Goal: Information Seeking & Learning: Learn about a topic

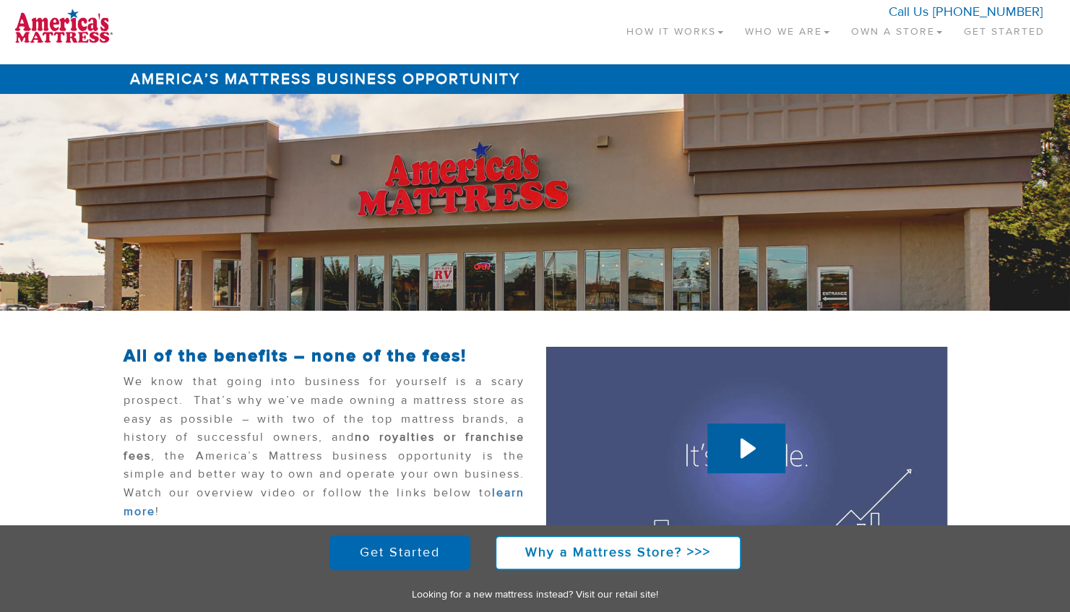
click at [915, 35] on link "Own a Store" at bounding box center [896, 28] width 113 height 43
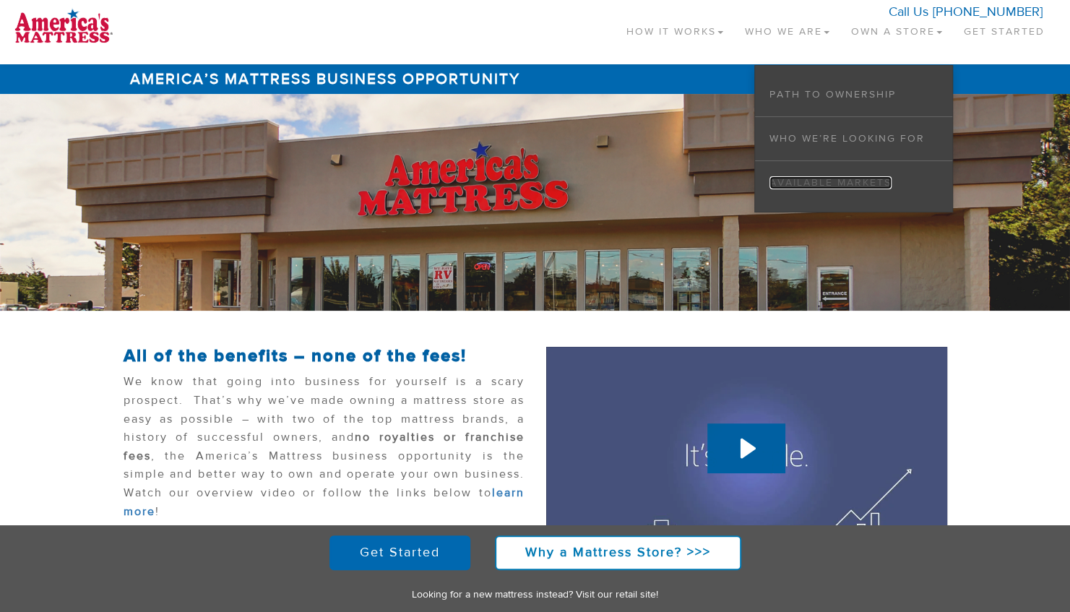
click at [853, 186] on link "Available Markets" at bounding box center [831, 182] width 122 height 13
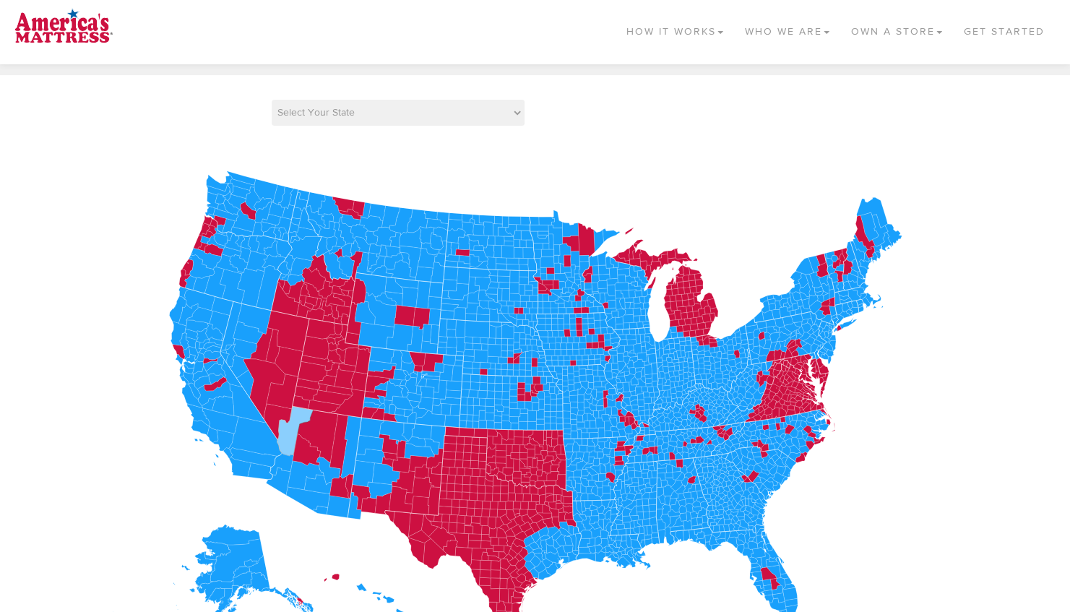
scroll to position [156, 0]
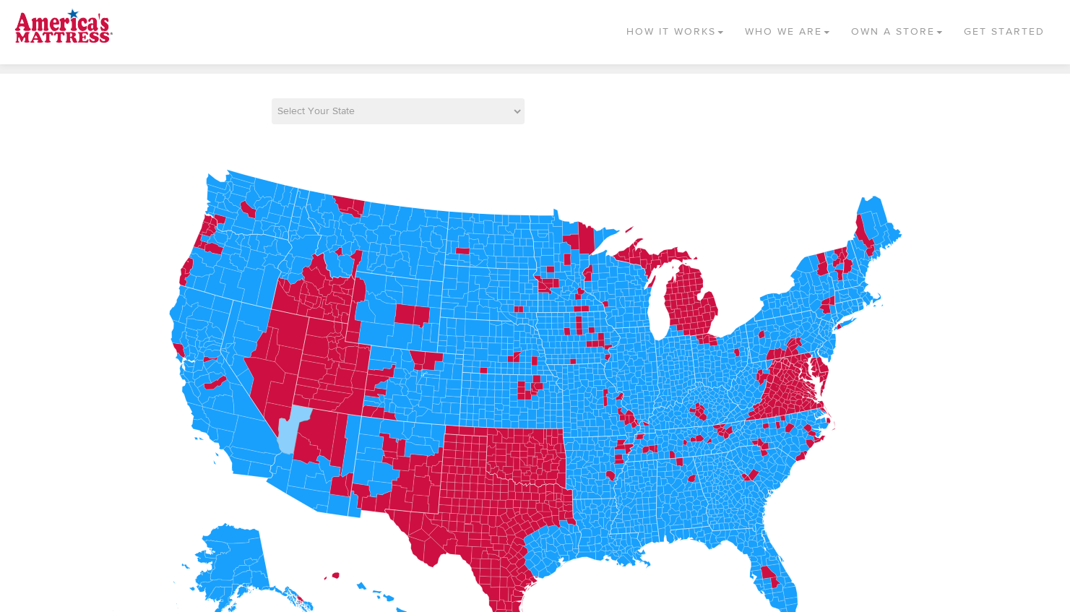
click at [285, 434] on icon at bounding box center [295, 430] width 36 height 50
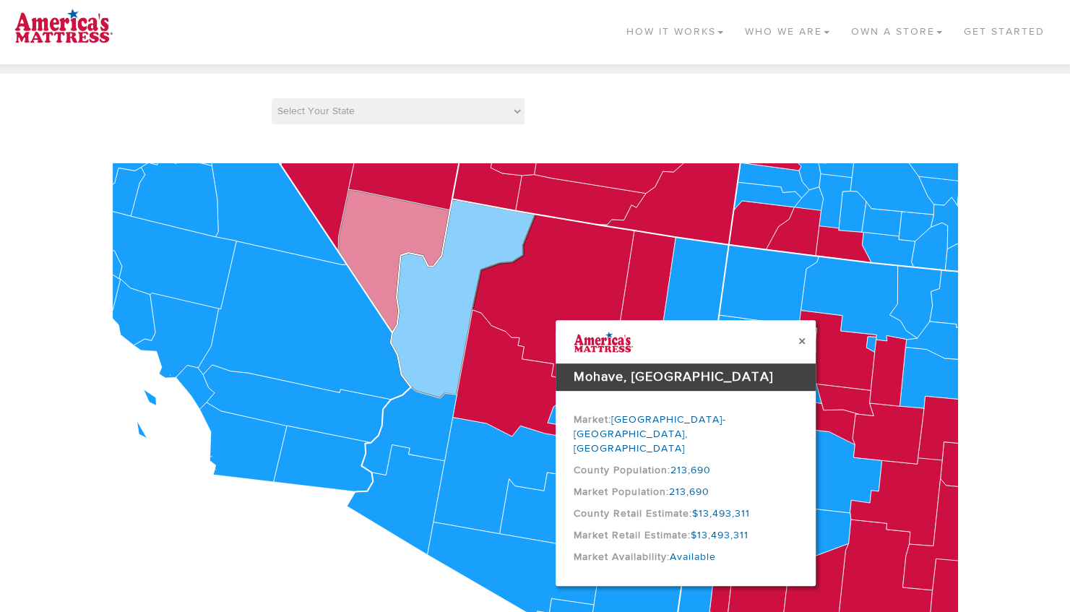
click at [382, 266] on icon at bounding box center [394, 260] width 112 height 143
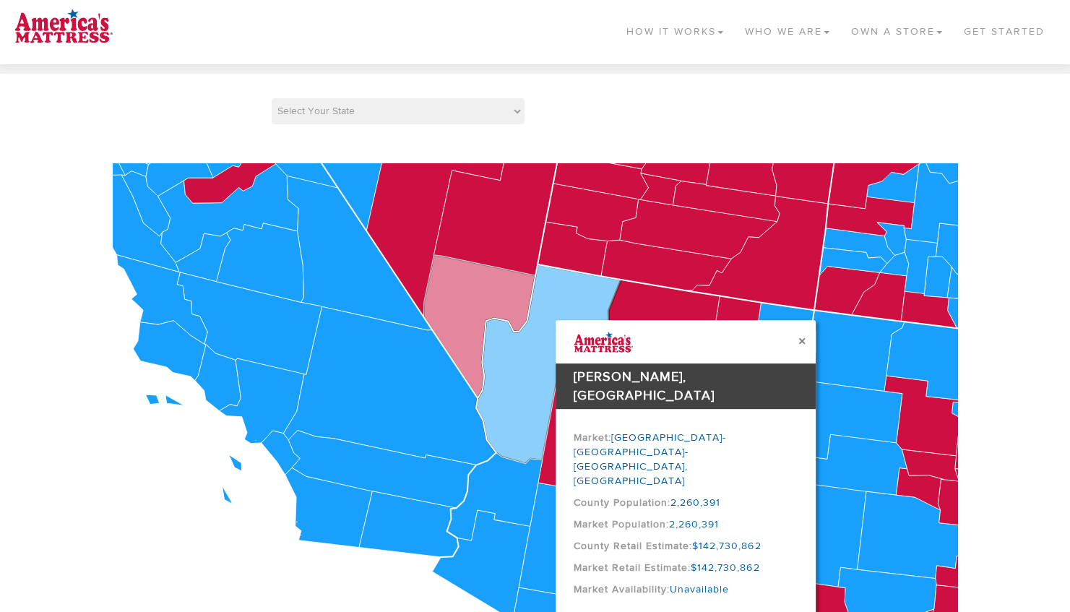
click at [506, 386] on icon at bounding box center [547, 363] width 145 height 199
